Goal: Task Accomplishment & Management: Manage account settings

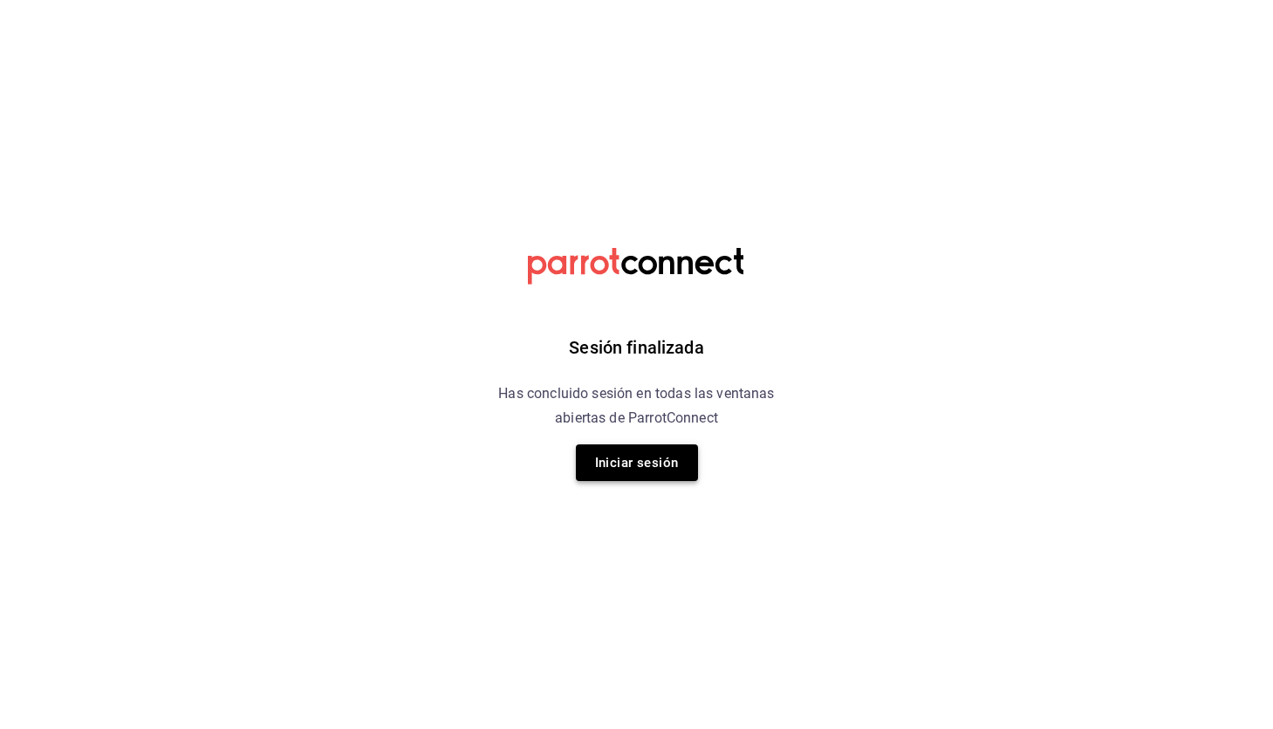
click at [657, 447] on button "Iniciar sesión" at bounding box center [637, 462] width 122 height 37
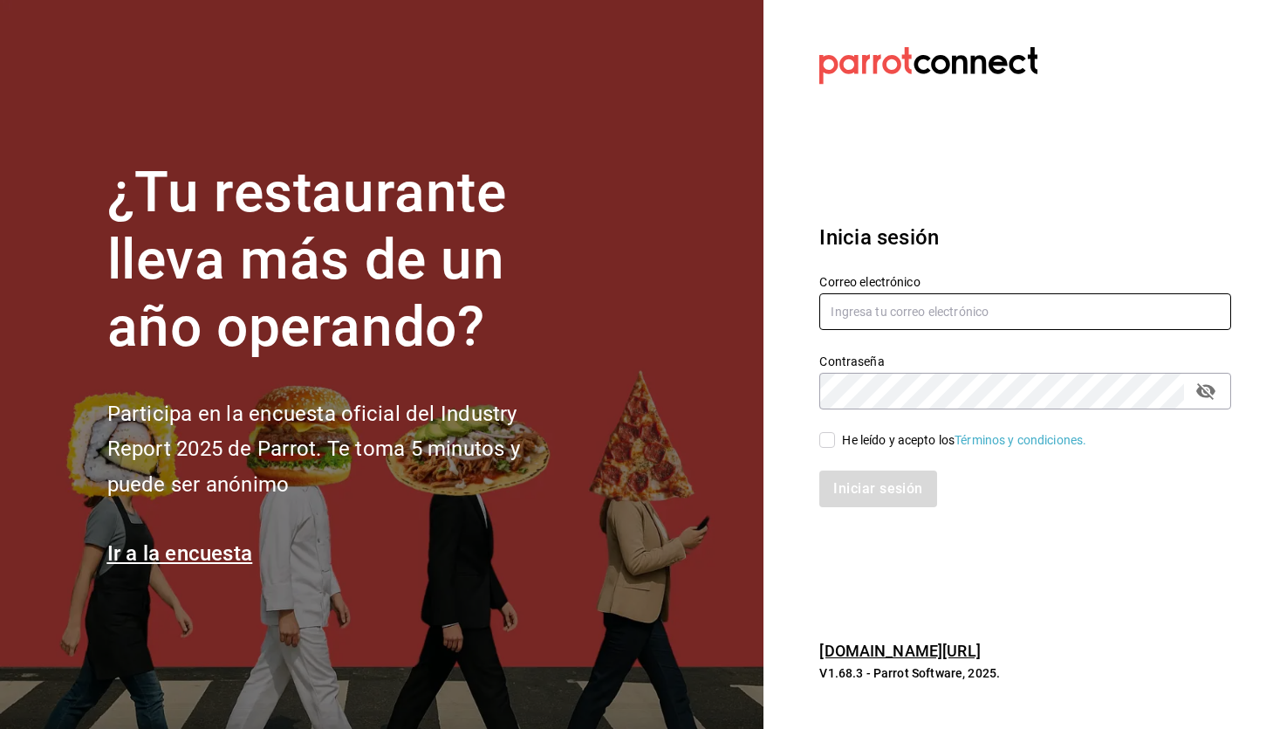
type input "[EMAIL_ADDRESS][DOMAIN_NAME]"
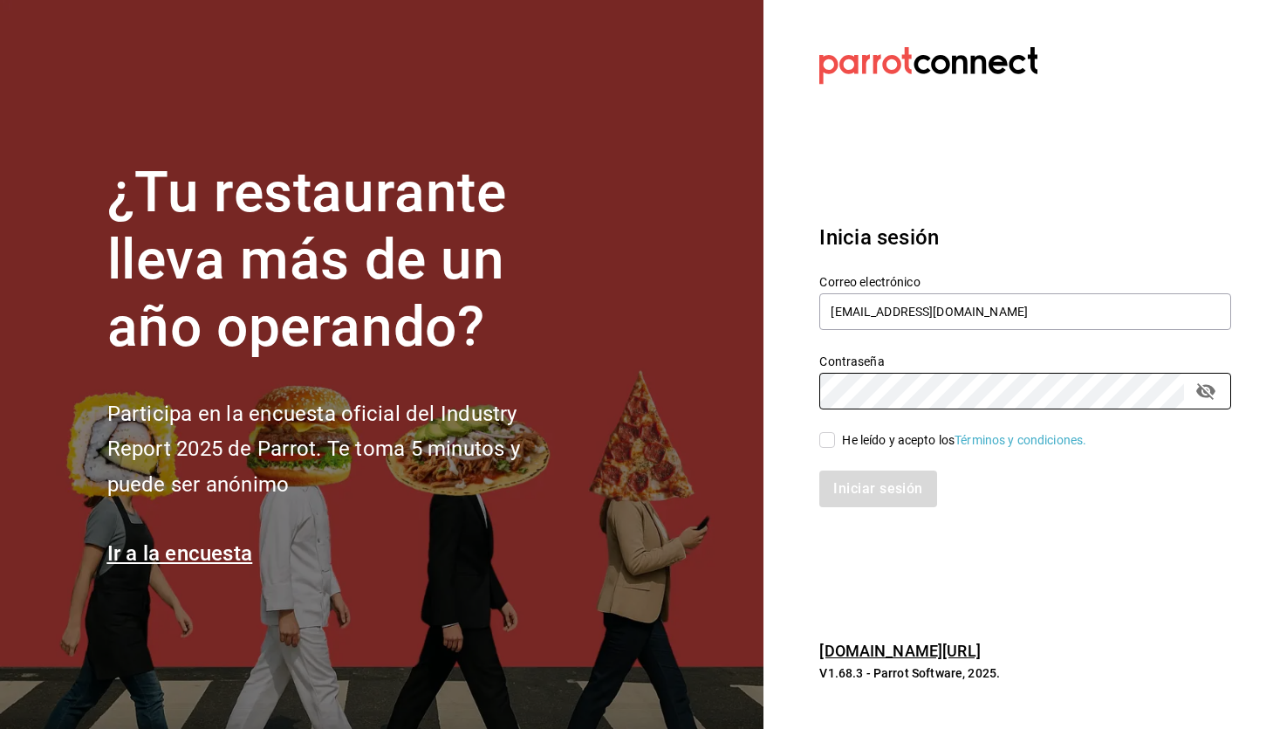
click at [835, 433] on input "He leído y acepto los Términos y condiciones." at bounding box center [827, 440] width 16 height 16
checkbox input "true"
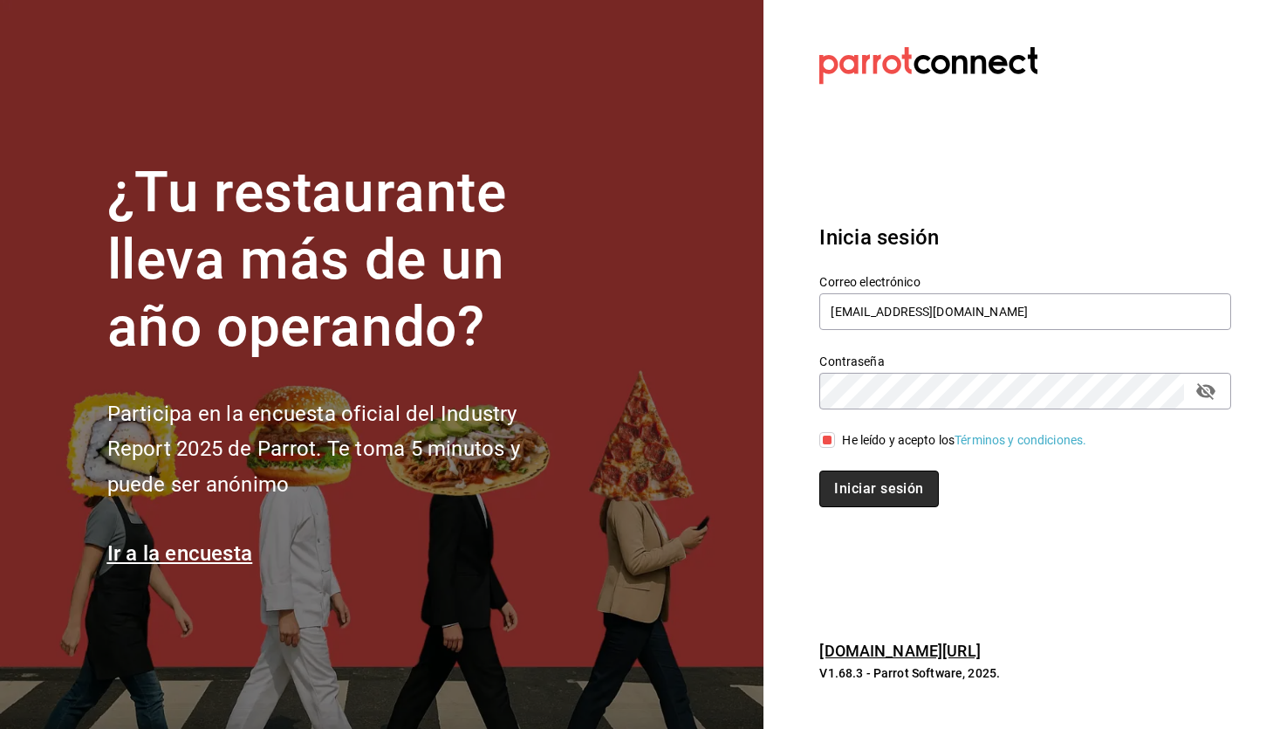
click at [883, 474] on button "Iniciar sesión" at bounding box center [878, 488] width 119 height 37
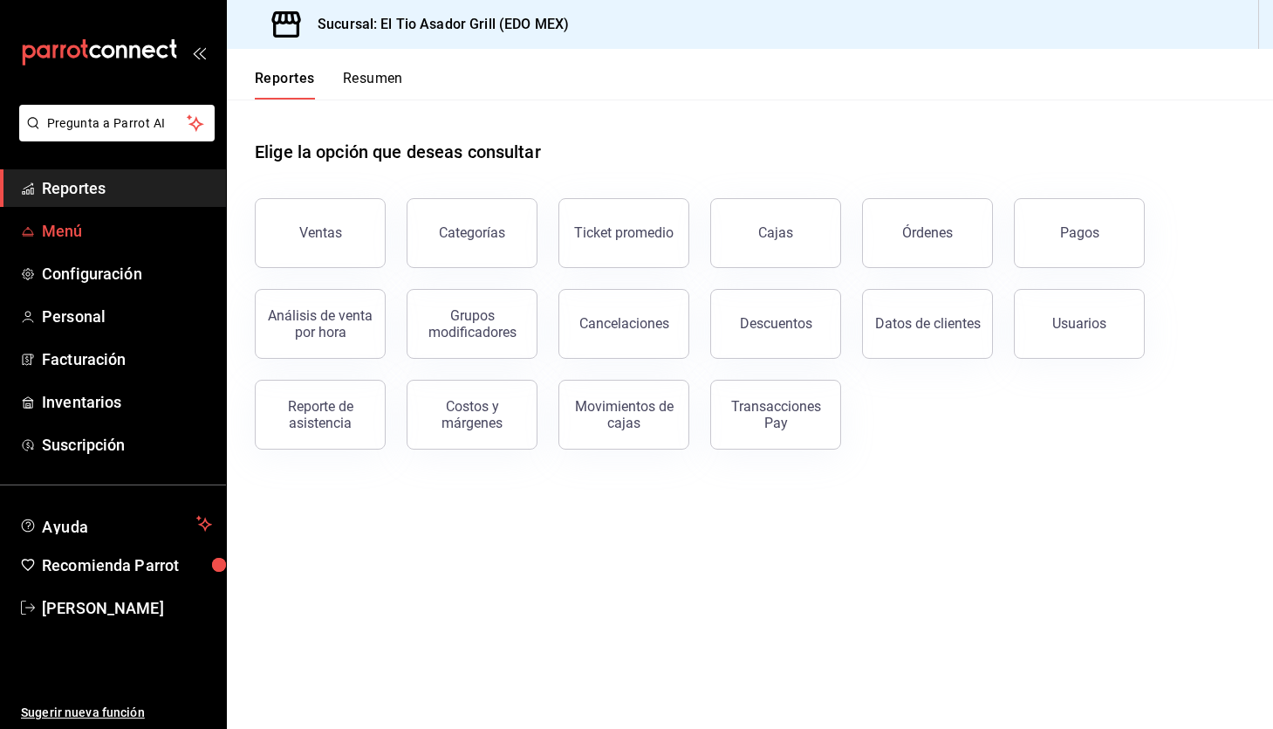
click at [69, 230] on span "Menú" at bounding box center [127, 231] width 170 height 24
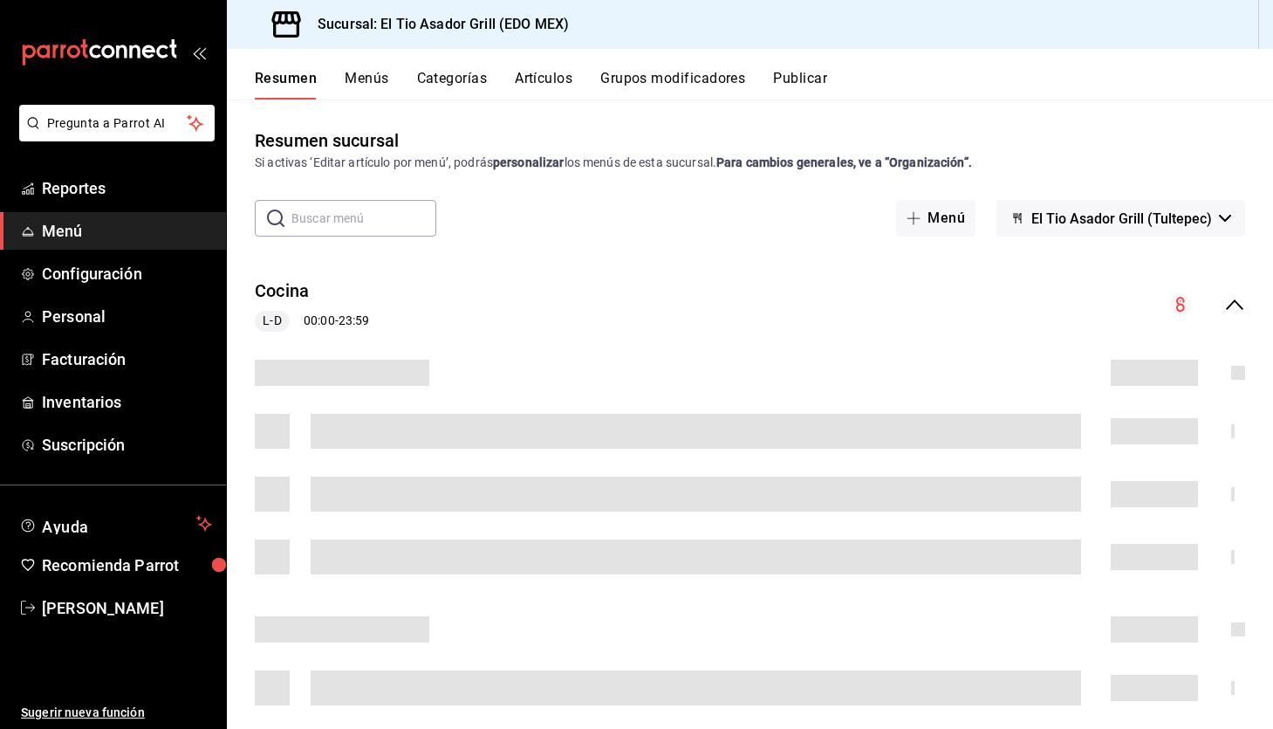
click at [700, 85] on button "Grupos modificadores" at bounding box center [672, 85] width 145 height 30
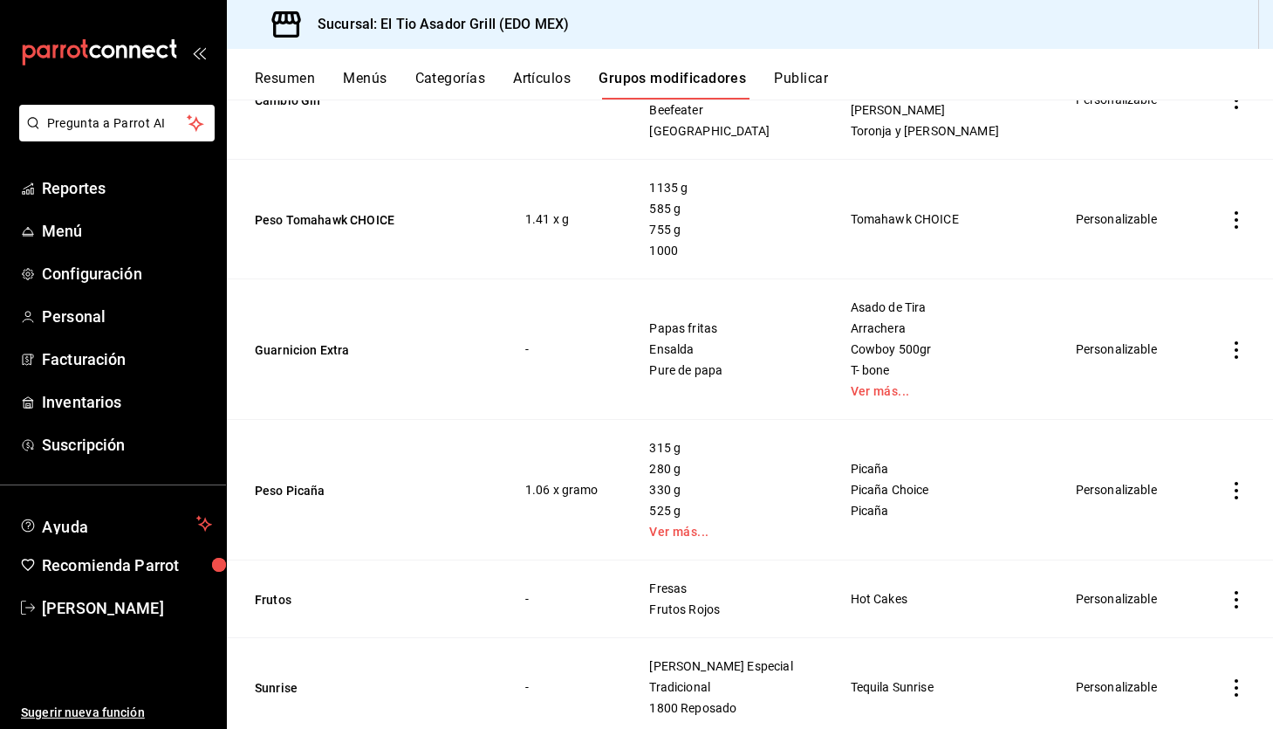
scroll to position [1289, 0]
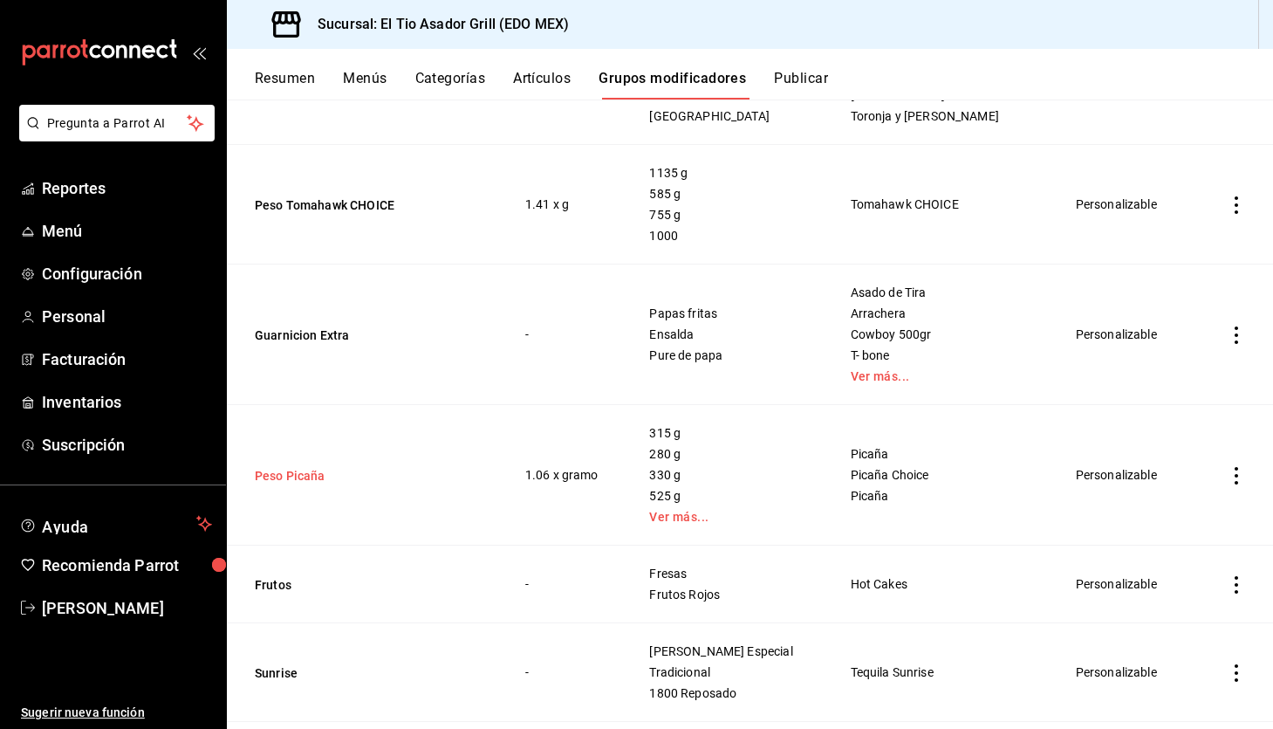
click at [284, 472] on button "Peso Picaña" at bounding box center [359, 475] width 209 height 17
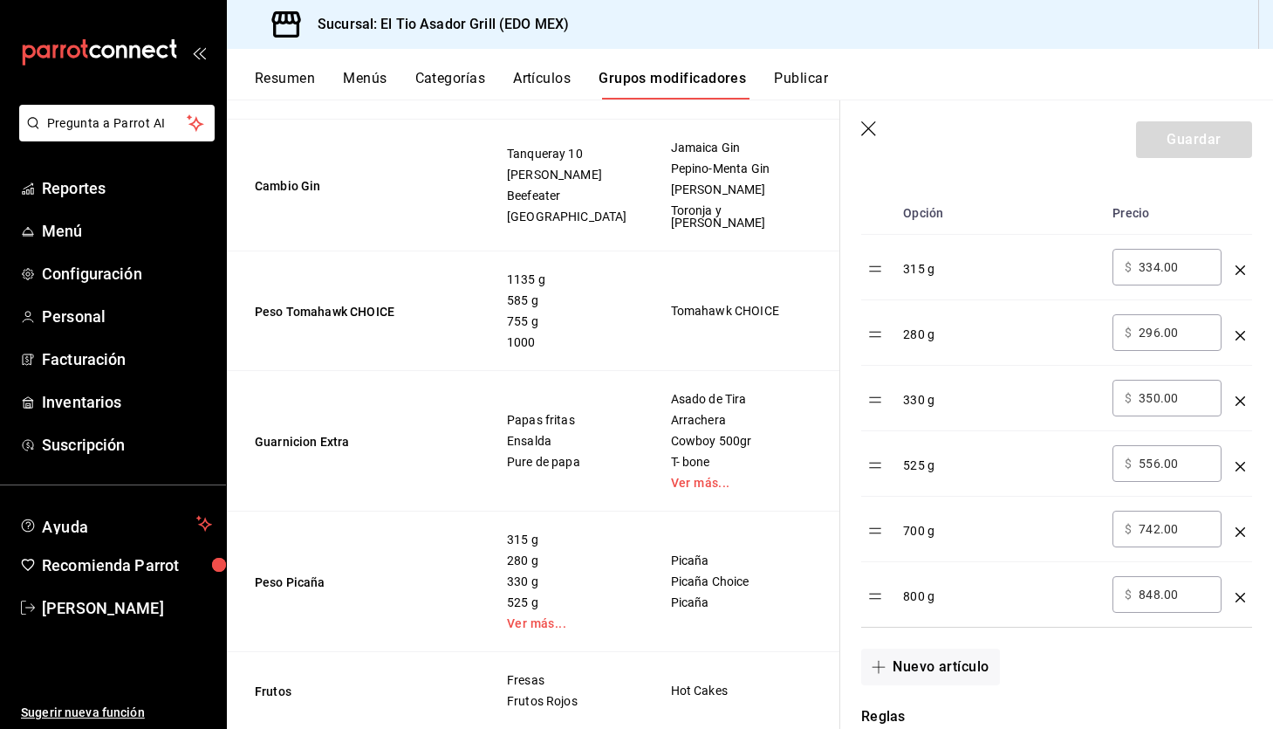
scroll to position [583, 0]
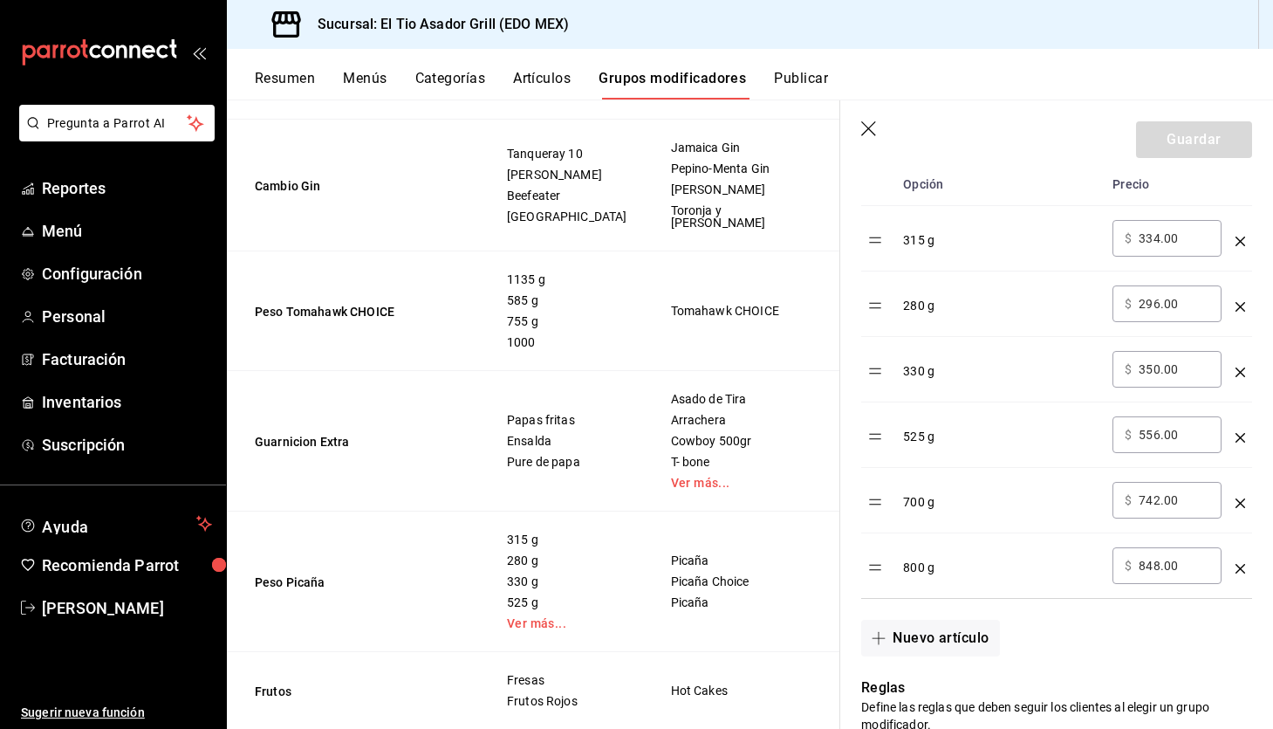
click at [870, 125] on icon "button" at bounding box center [869, 129] width 17 height 17
